Goal: Check status: Check status

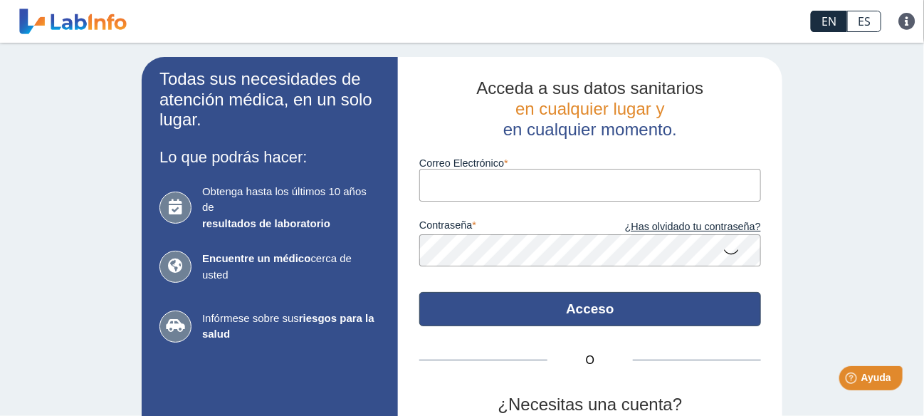
type input "[EMAIL_ADDRESS][DOMAIN_NAME]"
click at [601, 297] on button "Acceso" at bounding box center [590, 309] width 342 height 34
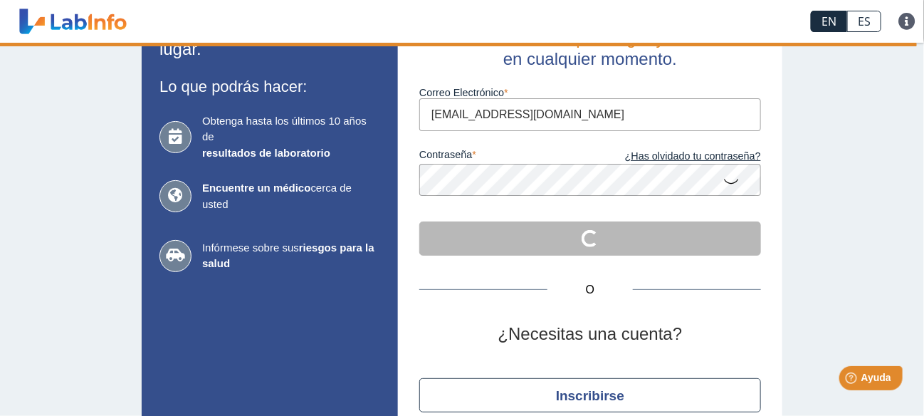
scroll to position [136, 0]
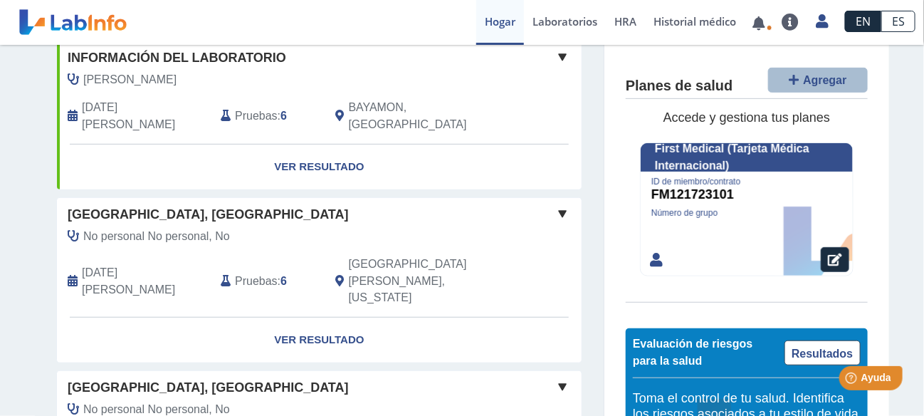
scroll to position [285, 0]
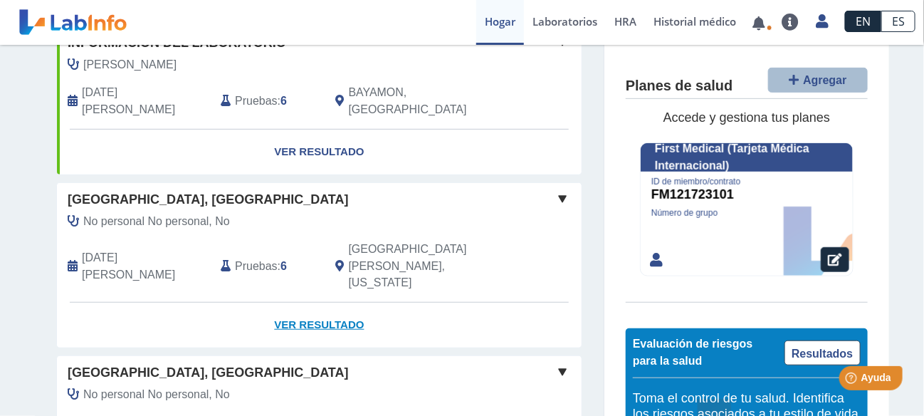
click at [293, 318] on font "Ver resultado" at bounding box center [319, 324] width 90 height 12
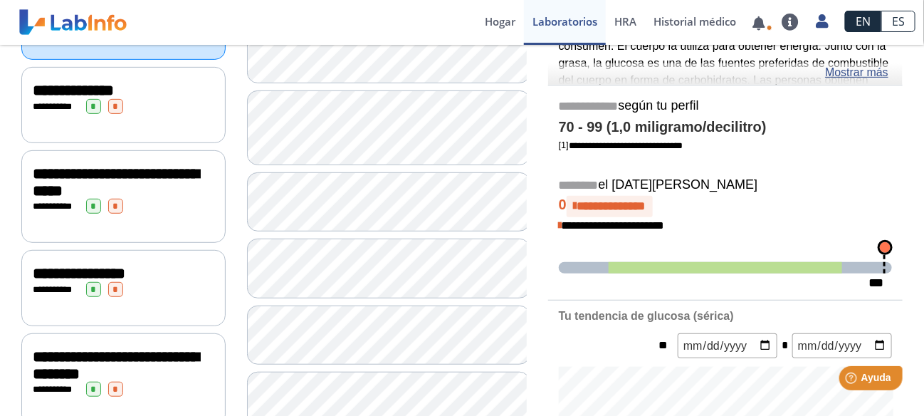
scroll to position [213, 0]
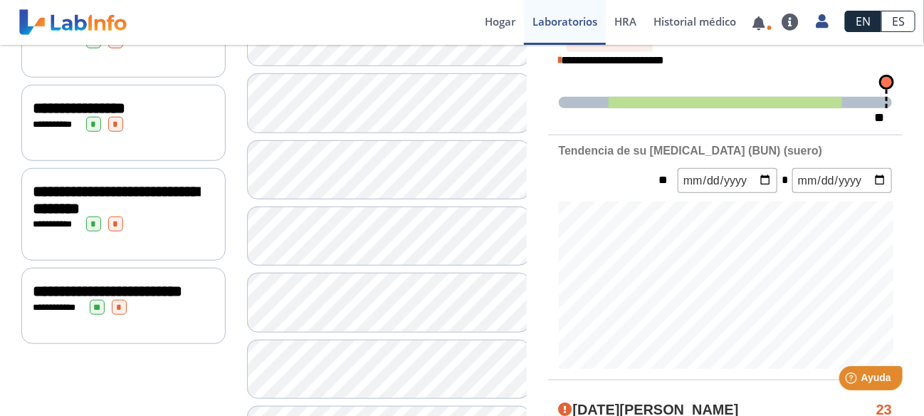
scroll to position [427, 0]
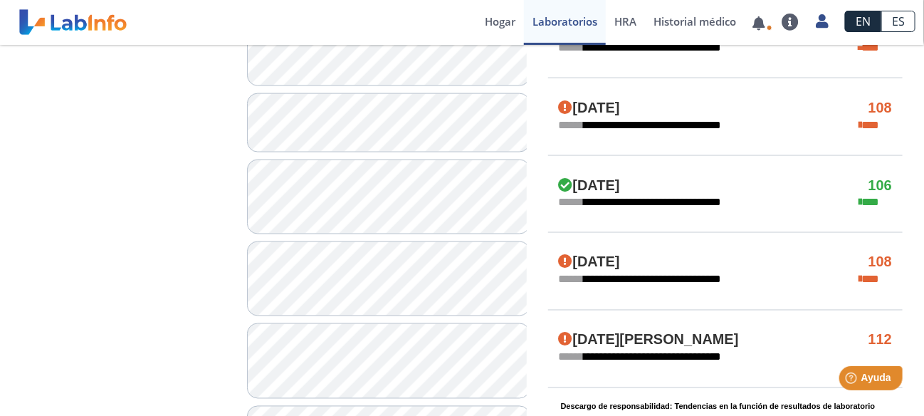
scroll to position [854, 0]
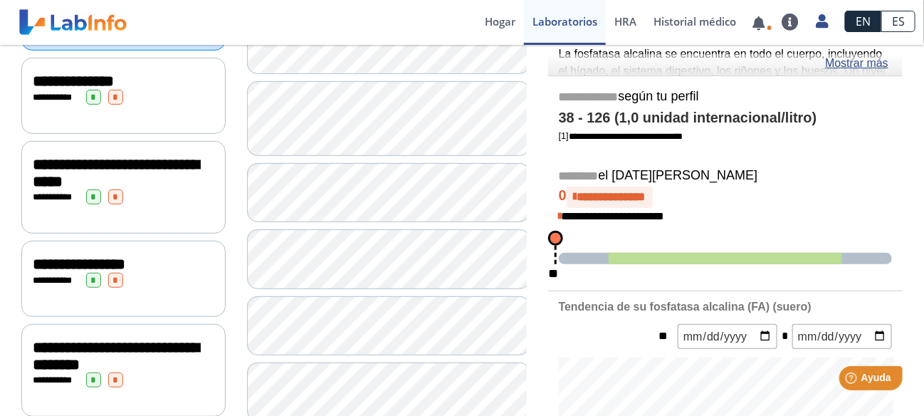
scroll to position [142, 0]
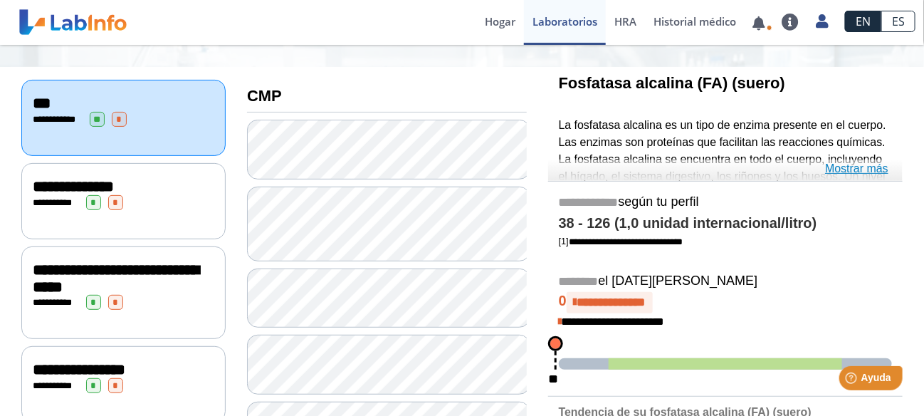
click at [854, 171] on font "Mostrar más" at bounding box center [856, 168] width 63 height 12
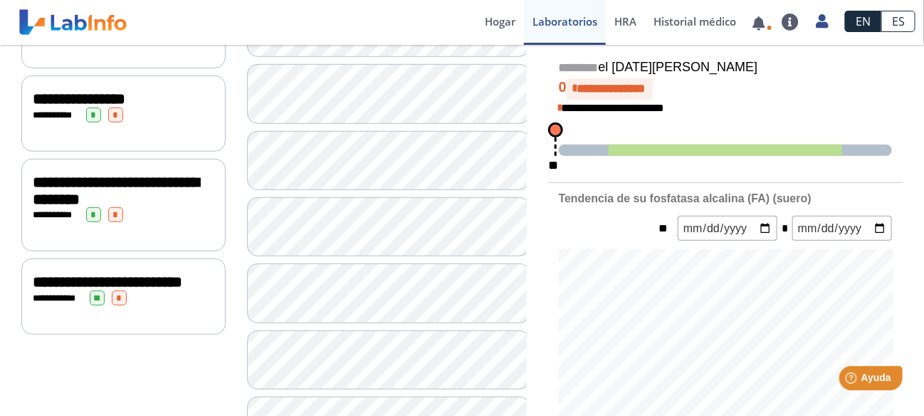
scroll to position [427, 0]
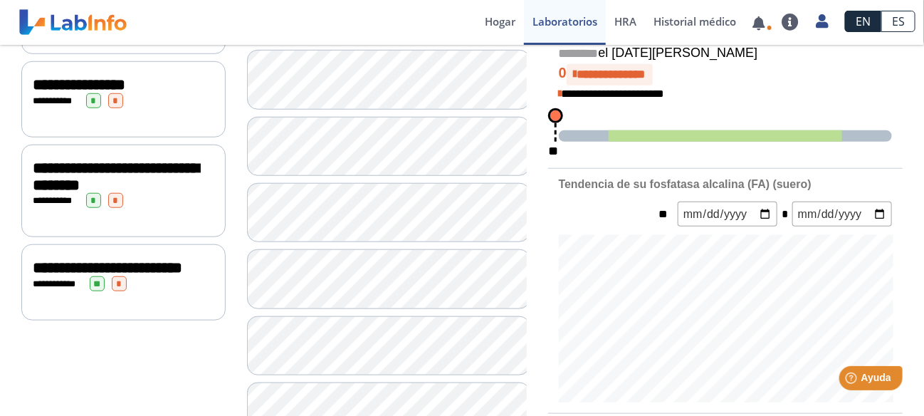
click at [86, 275] on font "**********" at bounding box center [107, 268] width 149 height 16
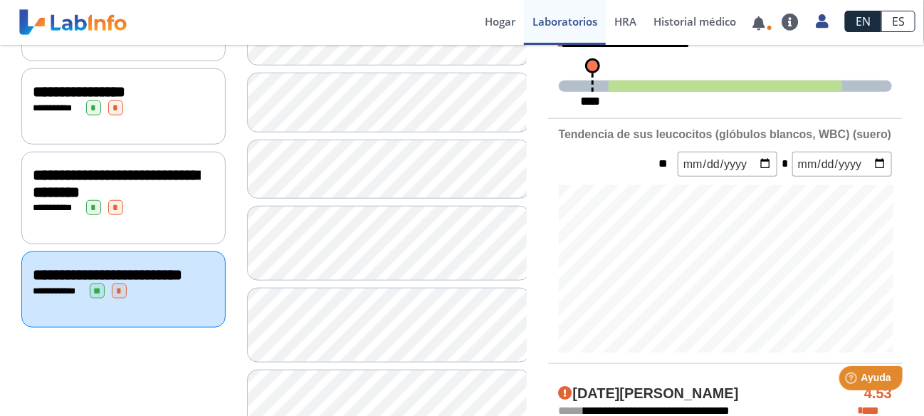
scroll to position [427, 0]
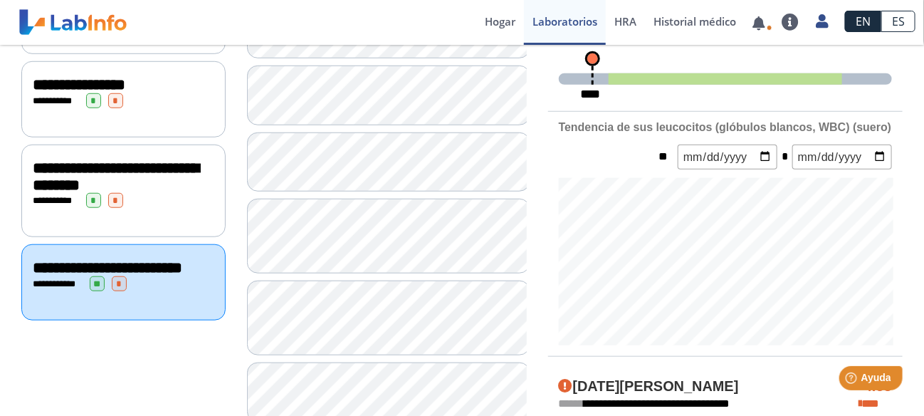
drag, startPoint x: 118, startPoint y: 322, endPoint x: 70, endPoint y: 240, distance: 95.3
click at [89, 279] on div "**********" at bounding box center [123, 282] width 204 height 76
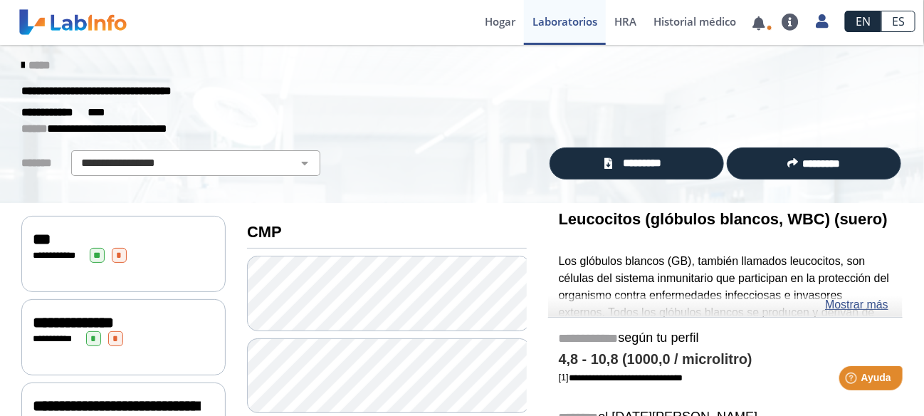
scroll to position [0, 0]
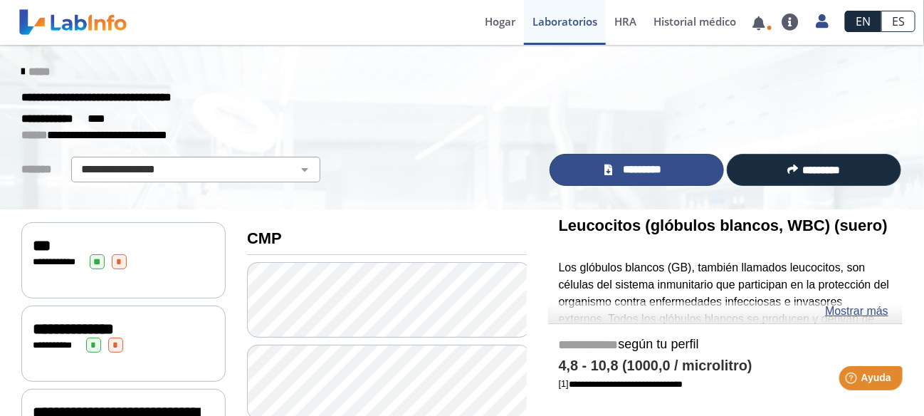
click at [680, 170] on link "*********" at bounding box center [636, 170] width 174 height 32
